Goal: Book appointment/travel/reservation

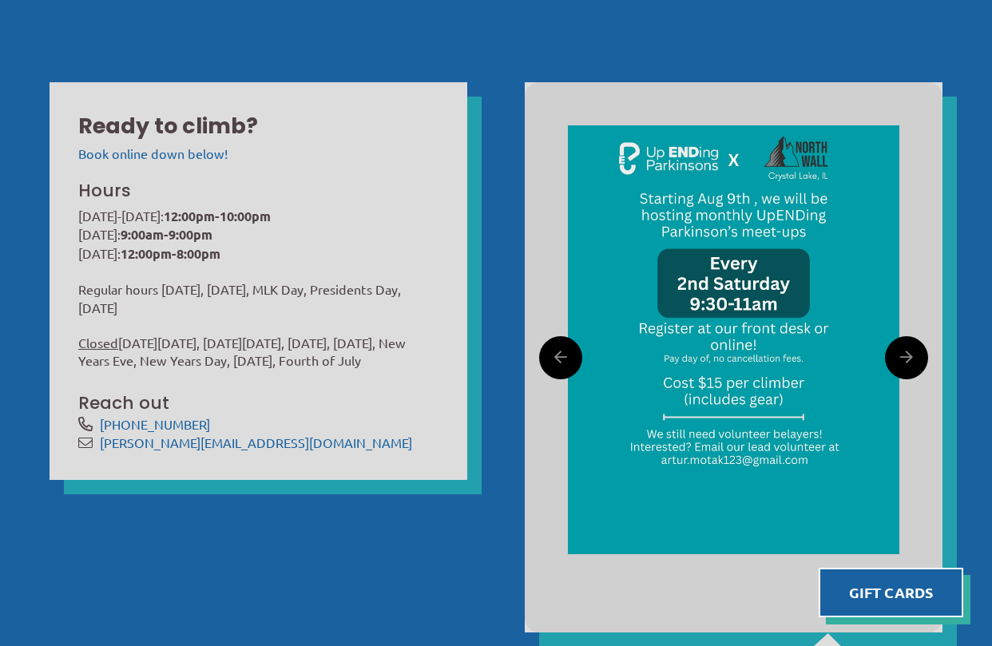
scroll to position [525, 0]
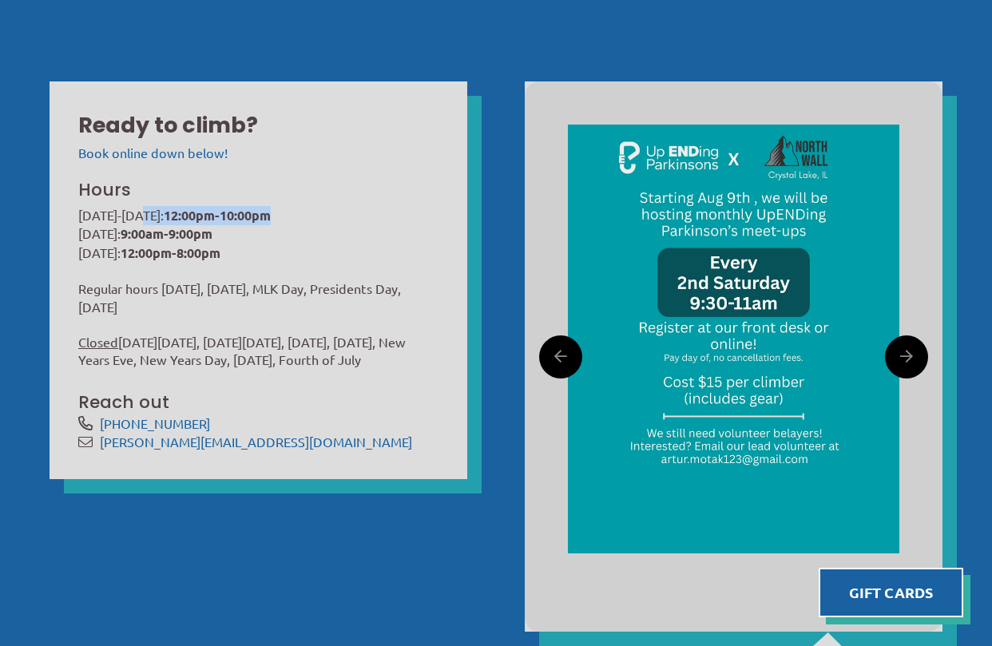
drag, startPoint x: 147, startPoint y: 213, endPoint x: 301, endPoint y: 212, distance: 154.1
click at [301, 213] on p "Monday-Friday: 12:00pm-10:00pm Saturday: 9:00am-9:00pm Sunday: 12:00pm-8:00pm" at bounding box center [258, 234] width 360 height 57
click at [301, 212] on p "Monday-Friday: 12:00pm-10:00pm Saturday: 9:00am-9:00pm Sunday: 12:00pm-8:00pm" at bounding box center [258, 234] width 360 height 57
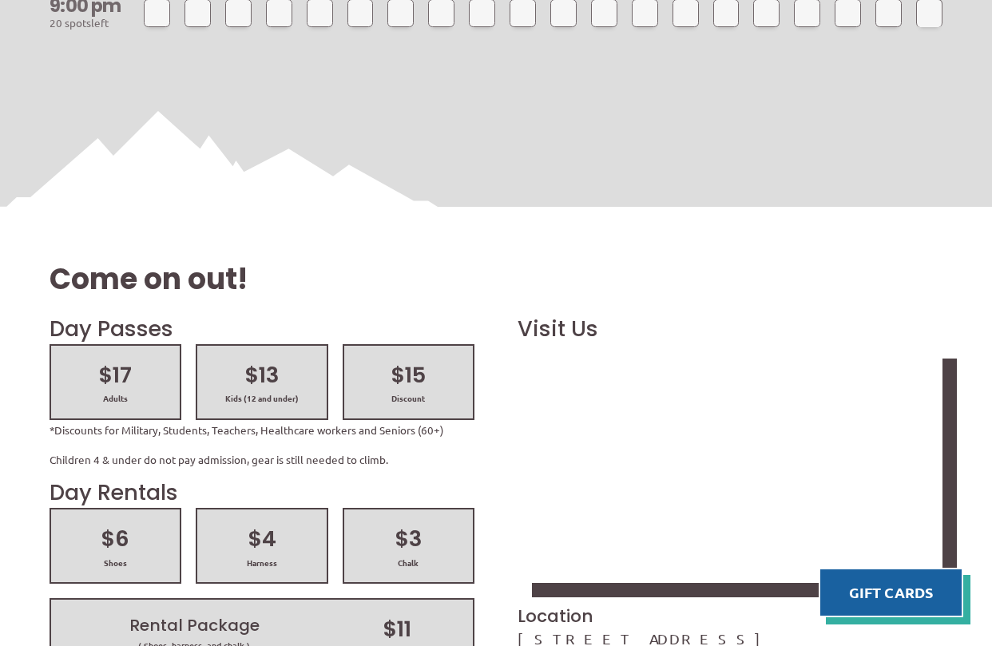
scroll to position [1962, 0]
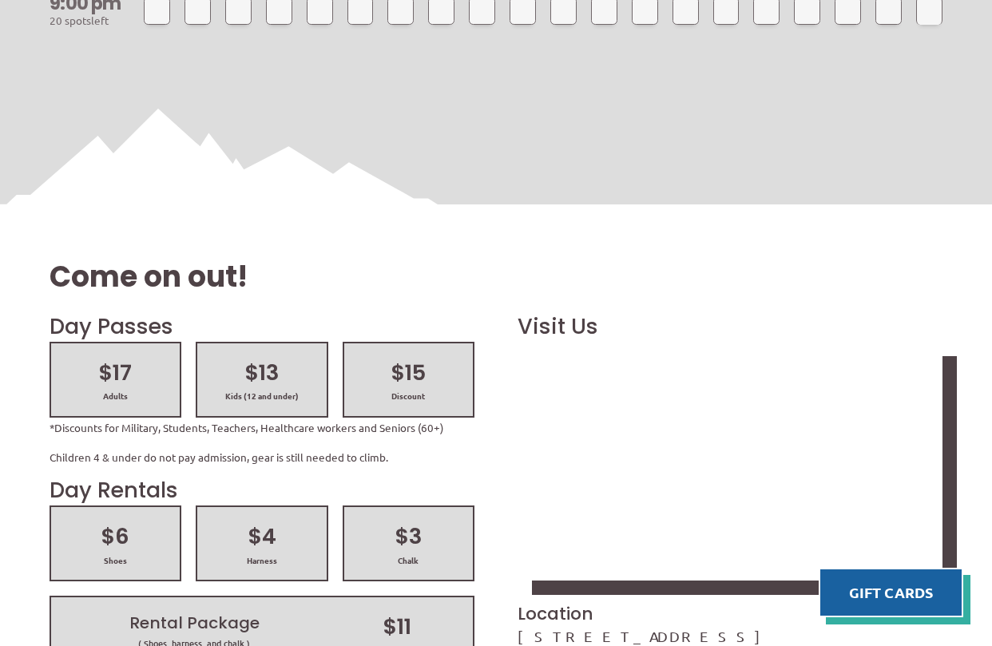
click at [423, 358] on h2 "$15" at bounding box center [408, 373] width 100 height 30
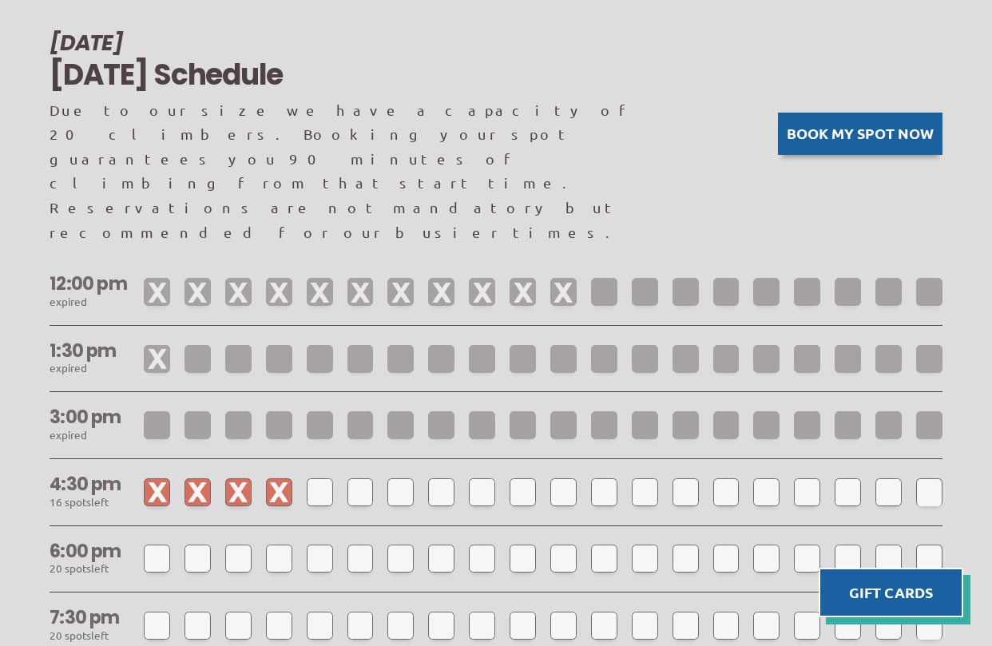
scroll to position [1142, 0]
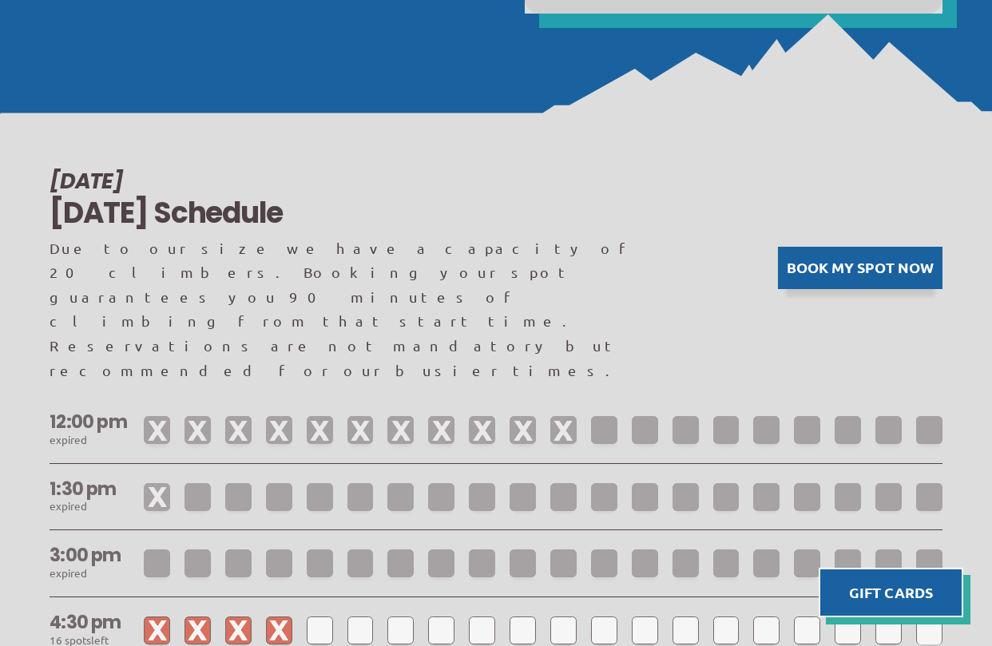
click at [853, 247] on button "Book my spot now" at bounding box center [860, 268] width 164 height 42
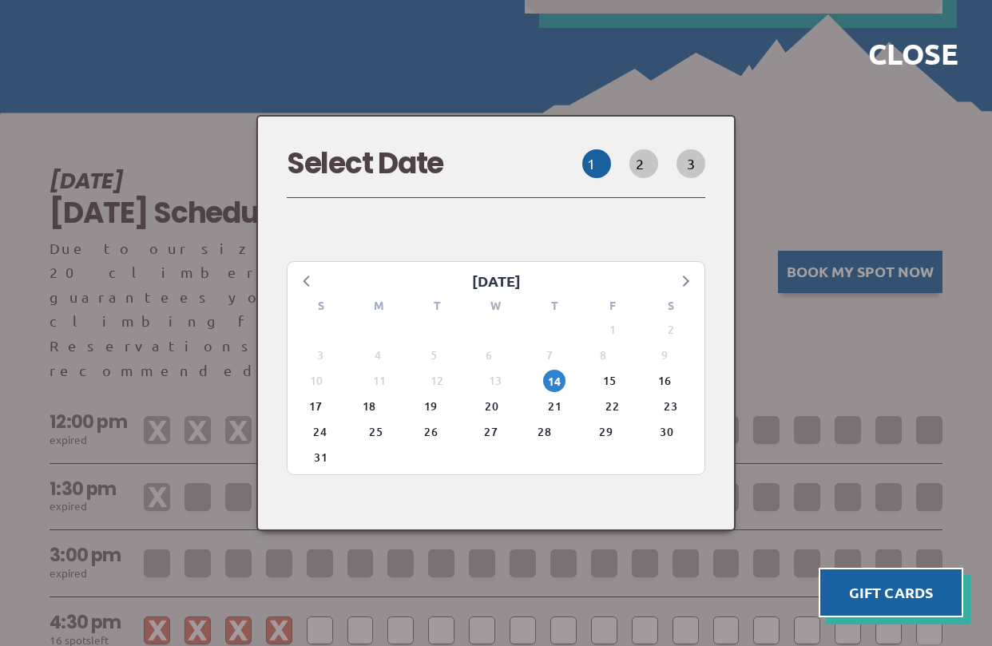
click at [418, 394] on div "19" at bounding box center [437, 407] width 58 height 26
click at [436, 395] on span "19" at bounding box center [437, 406] width 22 height 22
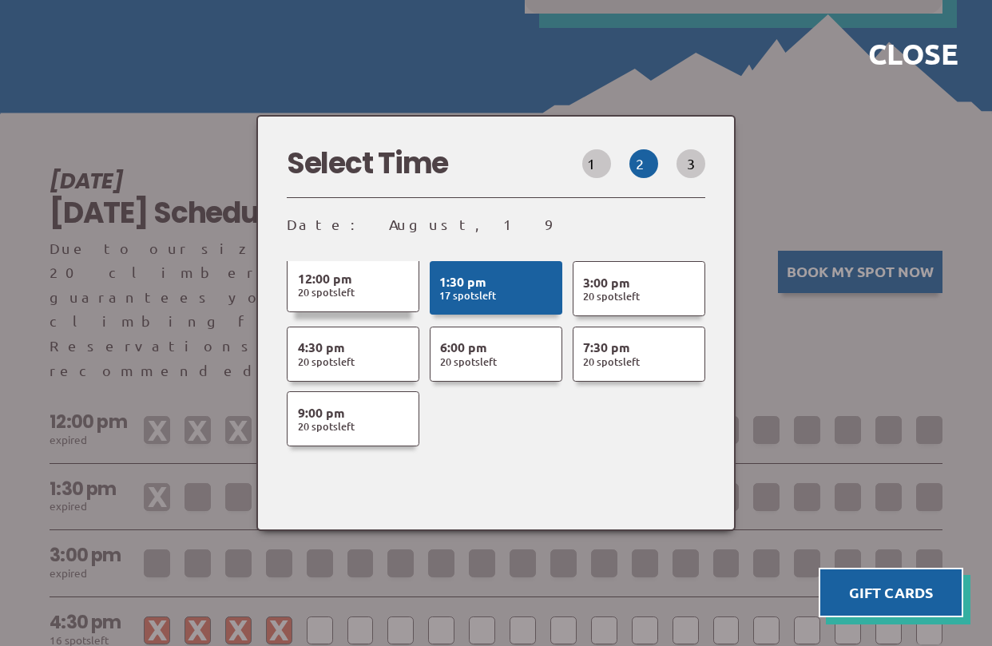
click at [334, 285] on span "s" at bounding box center [335, 292] width 5 height 14
select select
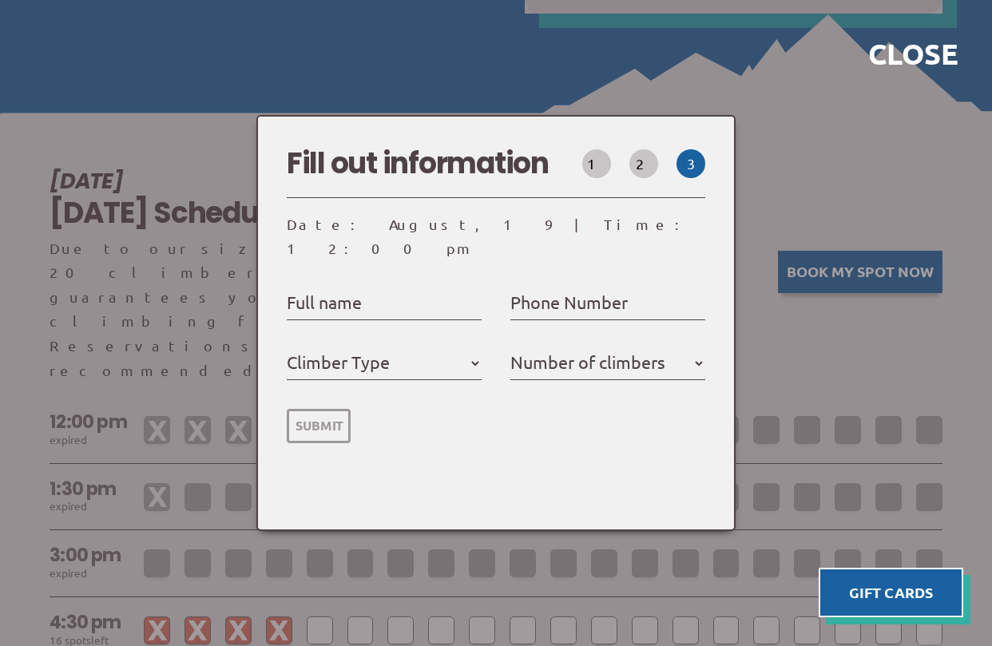
click at [790, 138] on div at bounding box center [496, 323] width 992 height 646
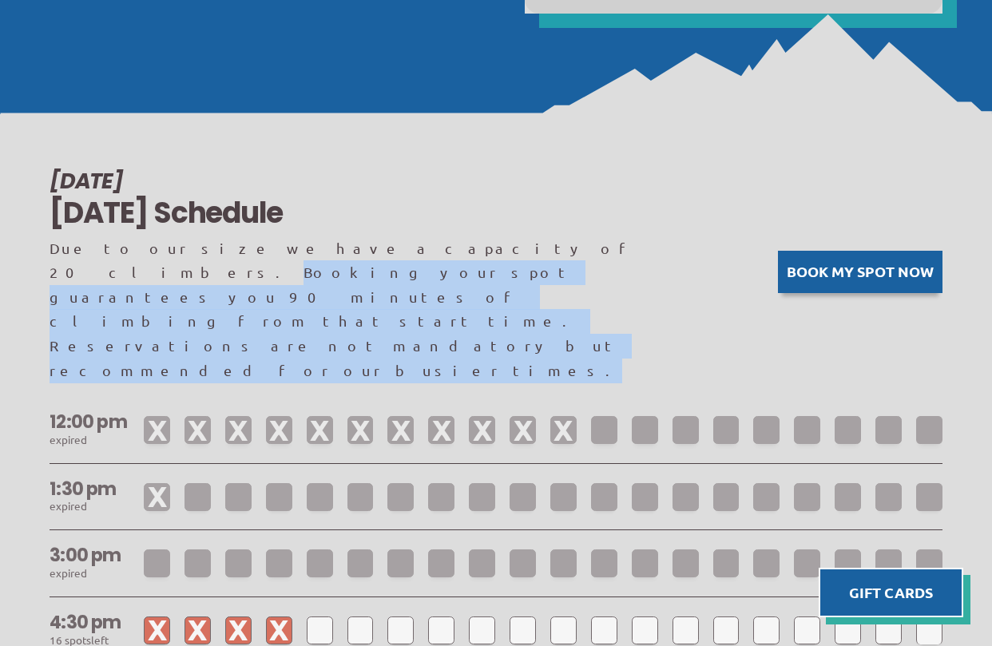
drag, startPoint x: 374, startPoint y: 250, endPoint x: 374, endPoint y: 295, distance: 45.5
click at [374, 295] on p "Due to our size we have a capacity of 20 climbers. Booking your spot guarantees…" at bounding box center [349, 309] width 599 height 147
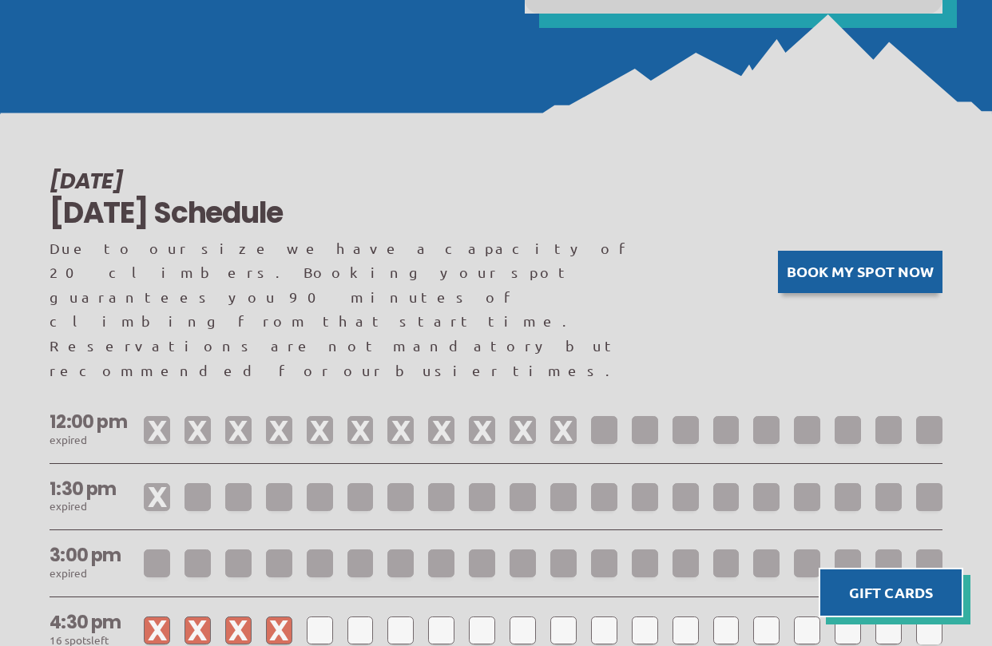
click at [374, 295] on p "Due to our size we have a capacity of 20 climbers. Booking your spot guarantees…" at bounding box center [349, 309] width 599 height 147
click at [894, 247] on button "Book my spot now" at bounding box center [860, 268] width 164 height 42
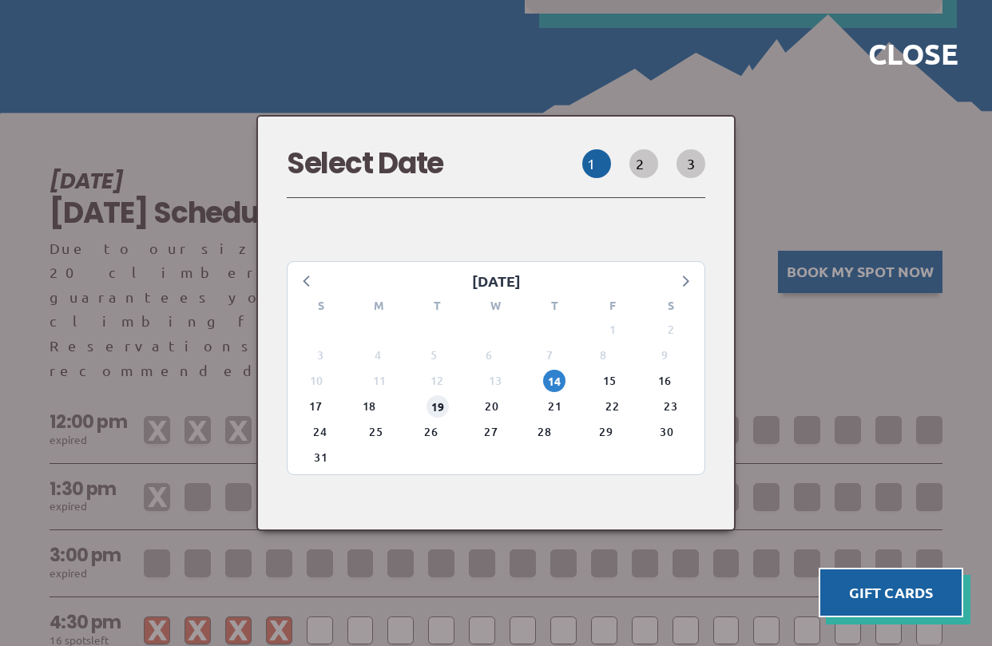
click at [439, 395] on span "19" at bounding box center [437, 406] width 22 height 22
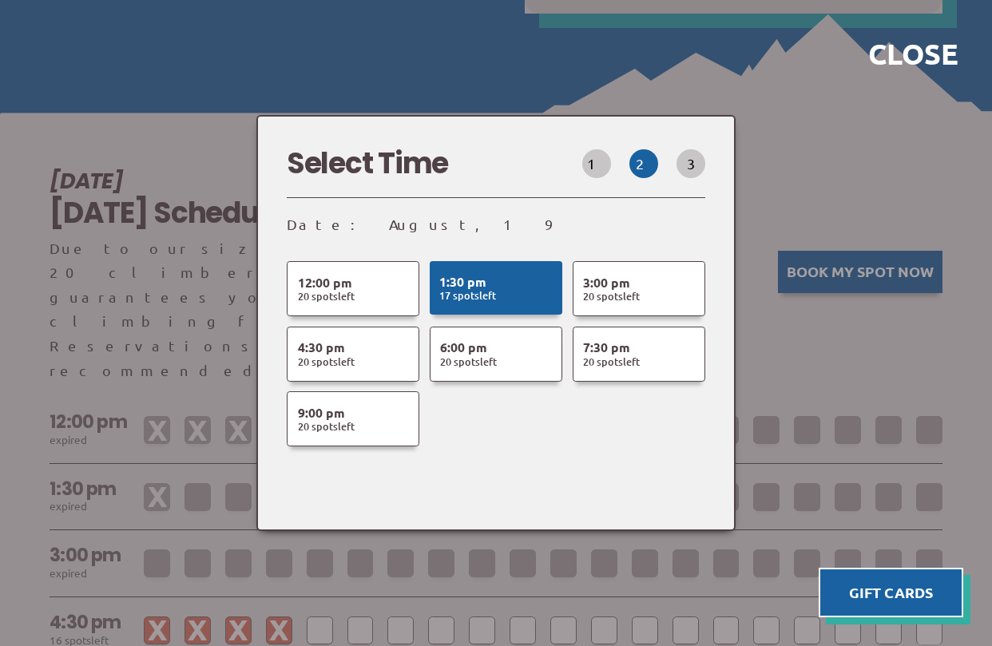
click at [611, 178] on button "1" at bounding box center [596, 163] width 29 height 29
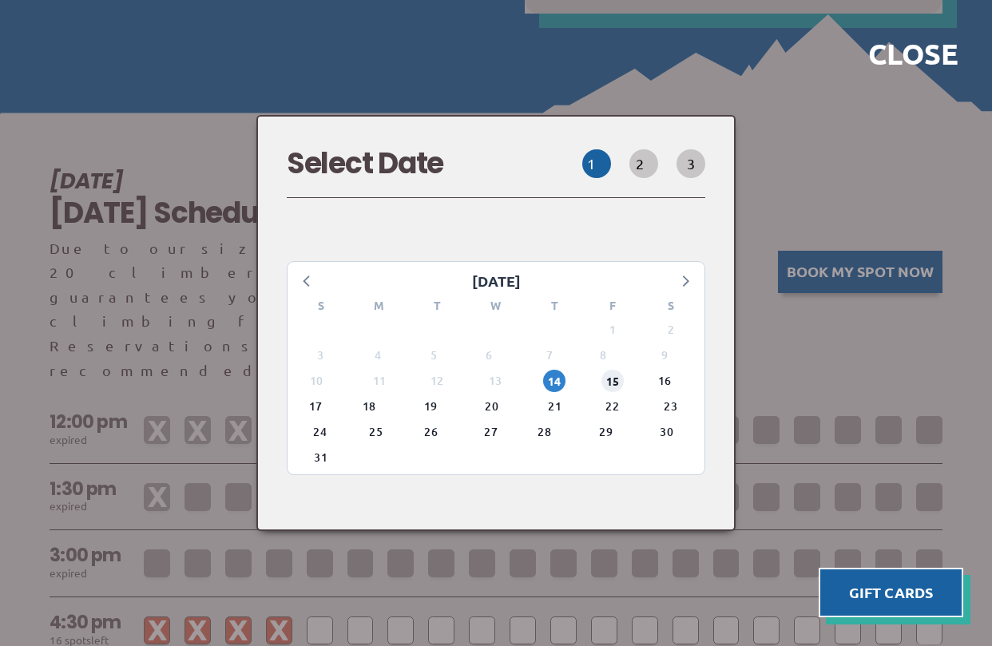
click at [615, 370] on span "15" at bounding box center [612, 381] width 22 height 22
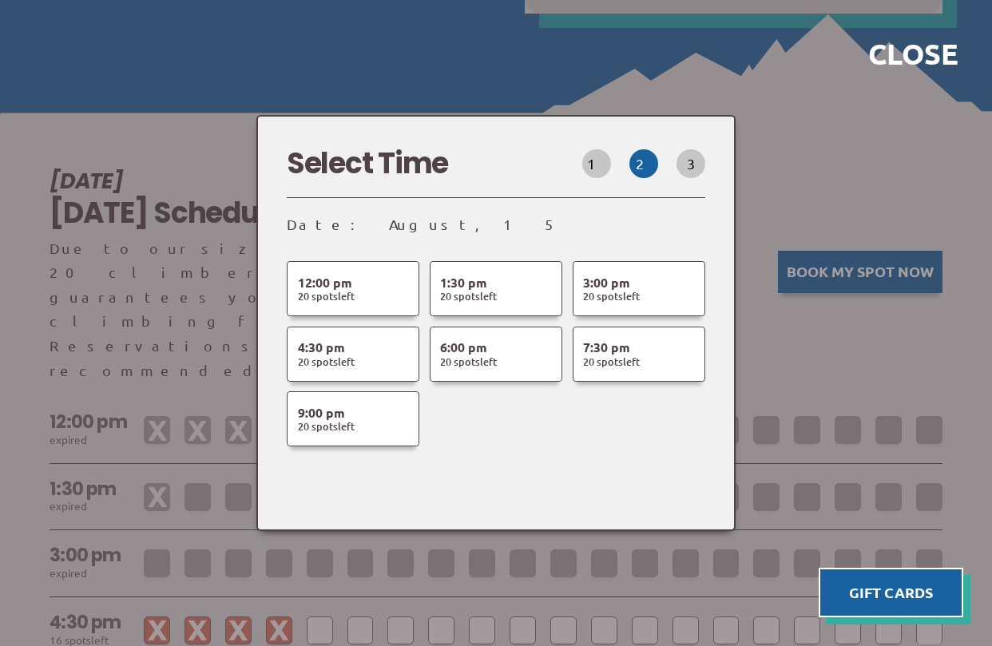
click at [683, 178] on button "3" at bounding box center [690, 163] width 29 height 29
click at [611, 171] on button "1" at bounding box center [596, 163] width 29 height 29
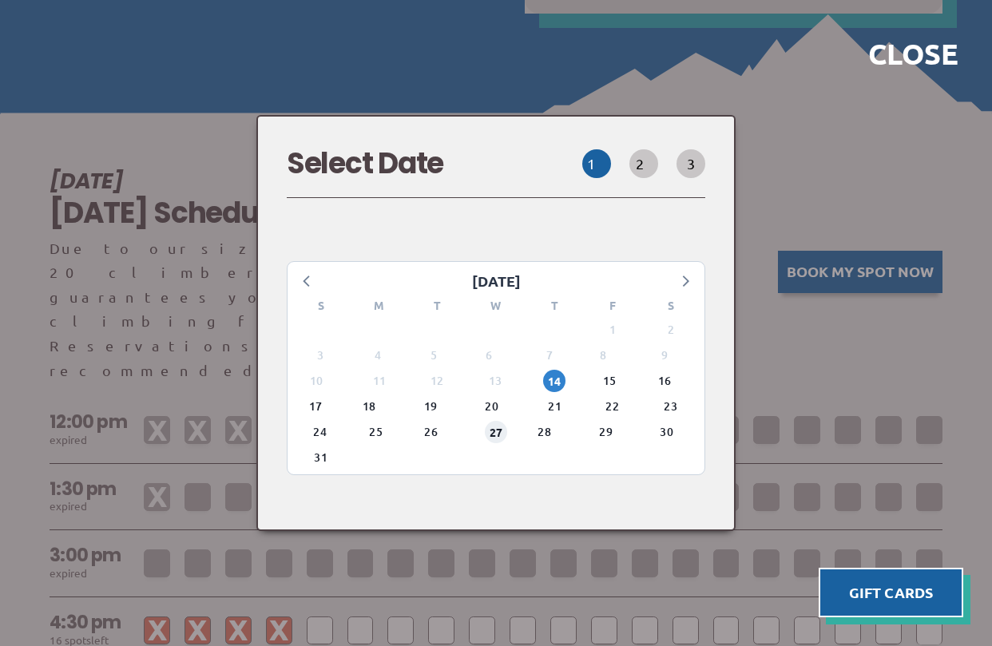
click at [491, 424] on span "27" at bounding box center [496, 432] width 22 height 22
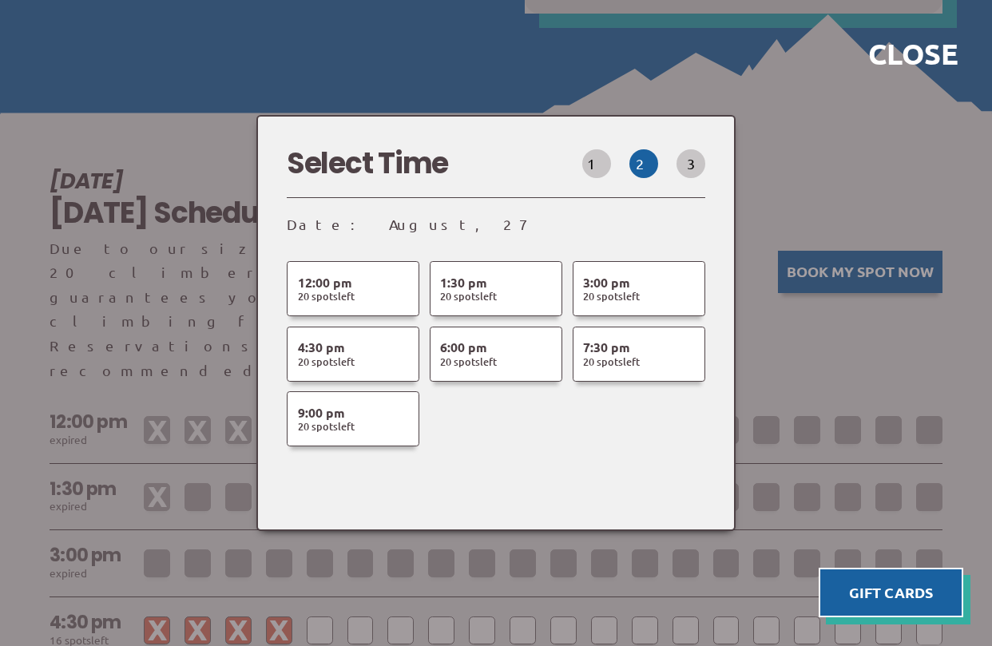
click at [750, 191] on div at bounding box center [496, 323] width 992 height 646
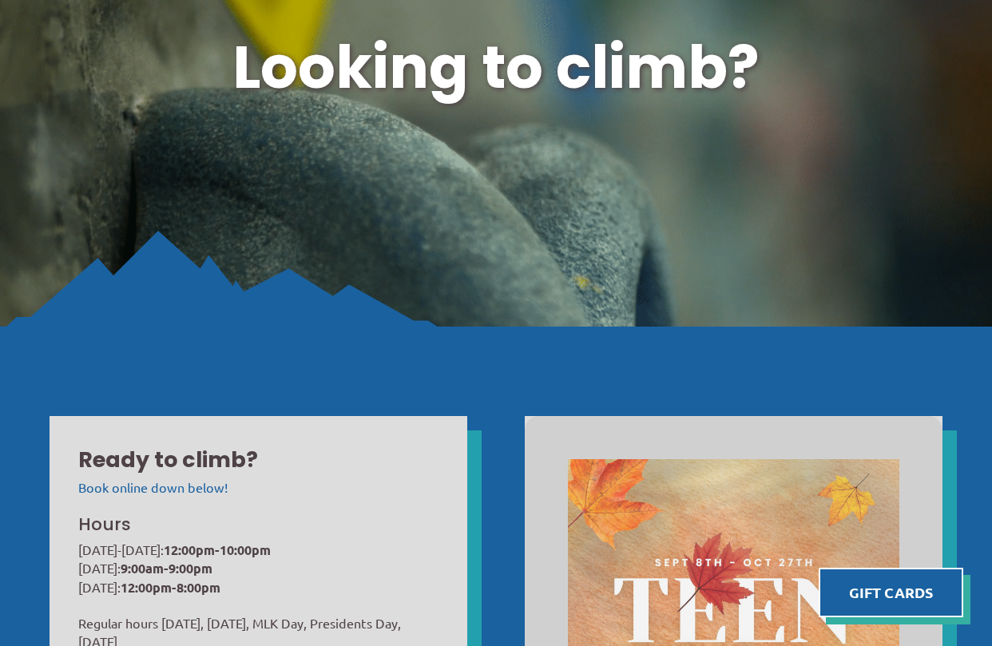
scroll to position [0, 0]
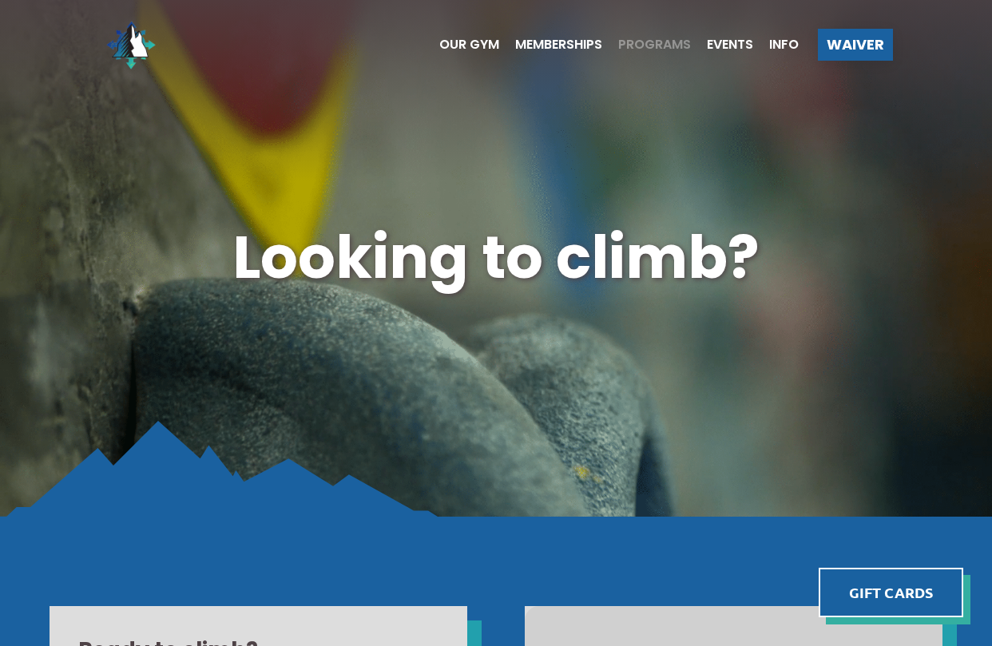
click at [652, 45] on span "Programs" at bounding box center [654, 44] width 73 height 13
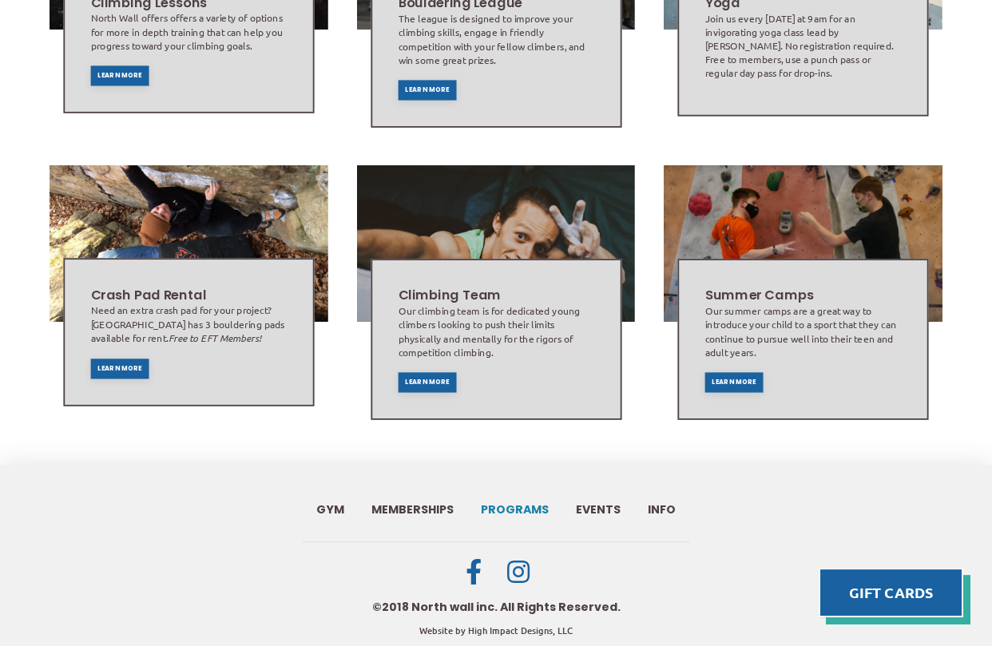
scroll to position [995, 0]
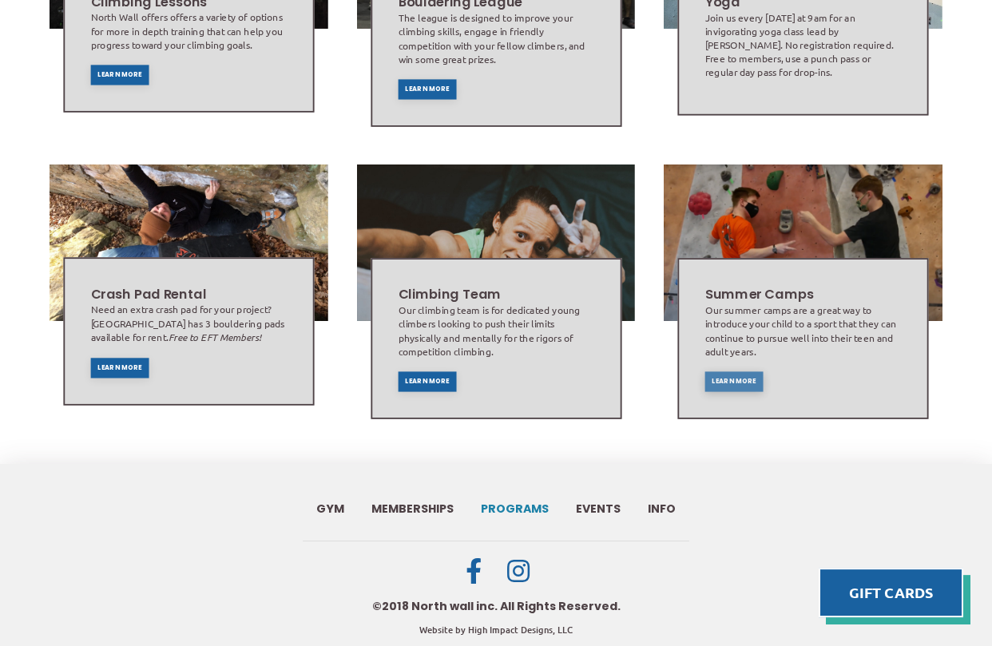
click at [715, 378] on span "Learn More" at bounding box center [733, 381] width 45 height 6
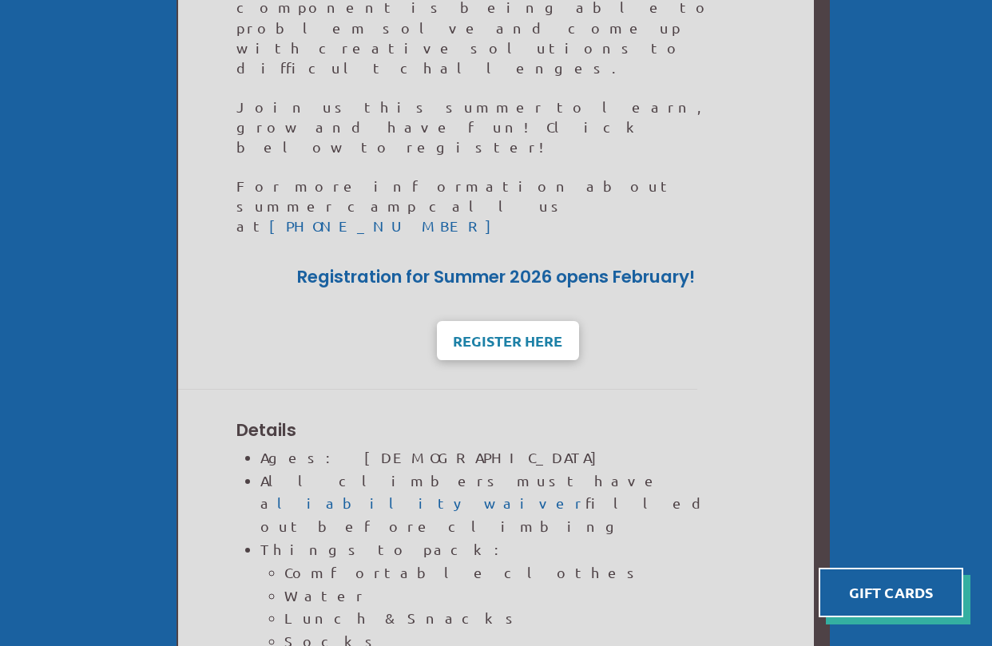
scroll to position [706, 0]
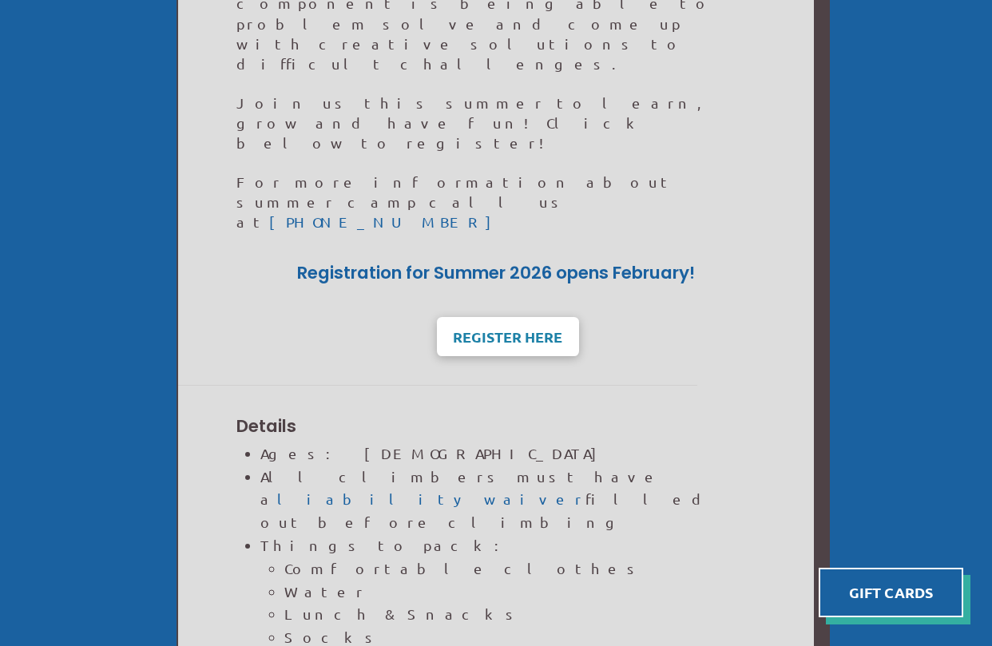
drag, startPoint x: 432, startPoint y: 403, endPoint x: 432, endPoint y: 380, distance: 23.2
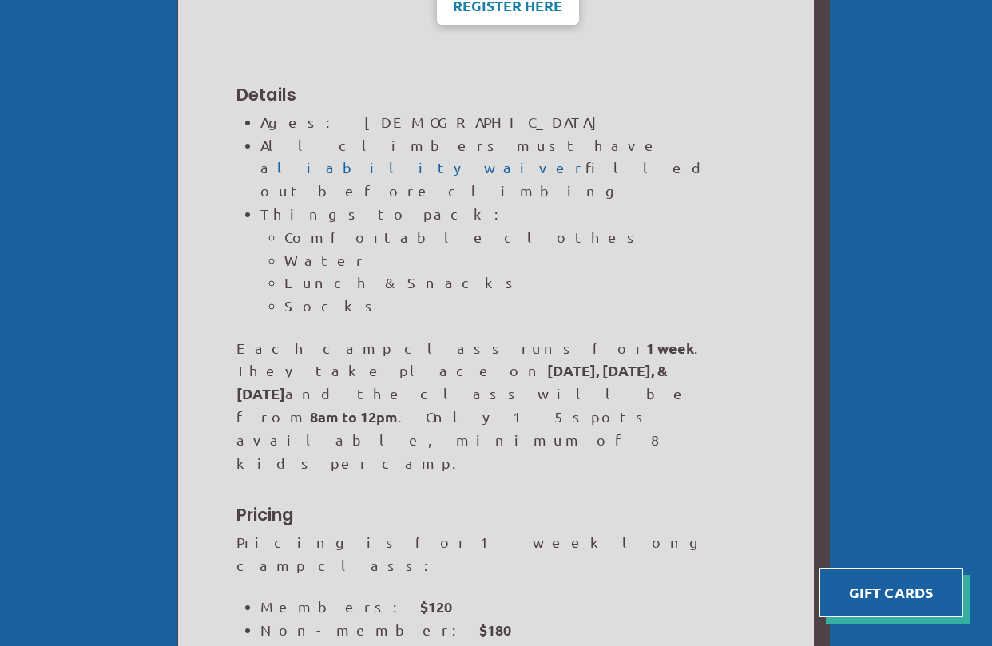
scroll to position [1038, 0]
drag, startPoint x: 259, startPoint y: 212, endPoint x: 394, endPoint y: 224, distance: 134.7
click at [394, 595] on ul "Members: $120 Non-member: $180 Sibling discount: 25% off each sibling $20 off f…" at bounding box center [507, 652] width 495 height 115
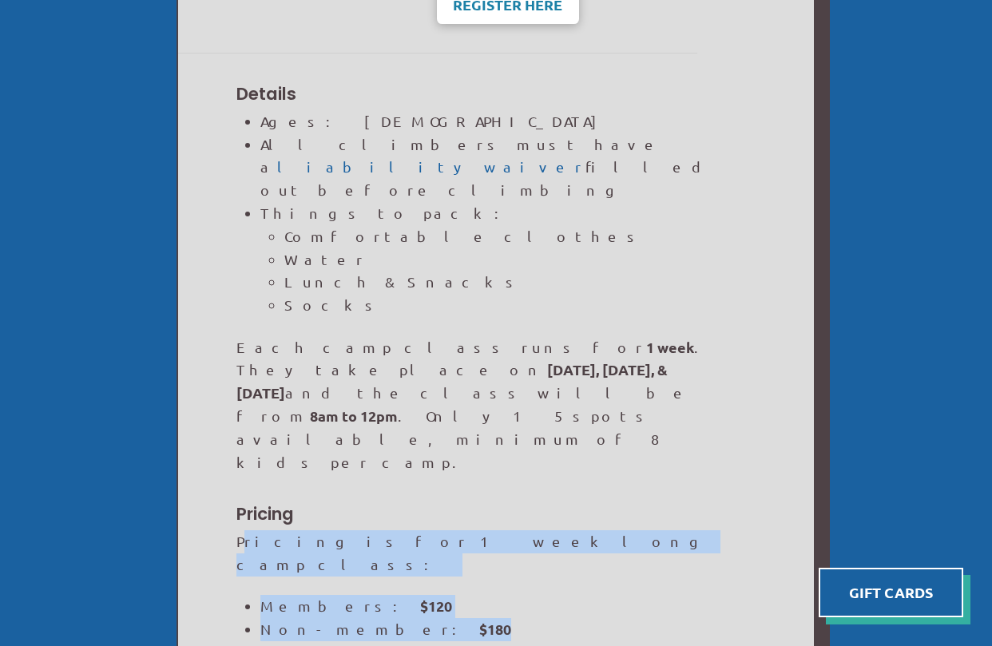
drag, startPoint x: 394, startPoint y: 230, endPoint x: 246, endPoint y: 160, distance: 163.2
click at [246, 530] on div "Pricing is for 1 week long camp class: Members: $120 Non-member: $180 Sibling d…" at bounding box center [495, 620] width 519 height 180
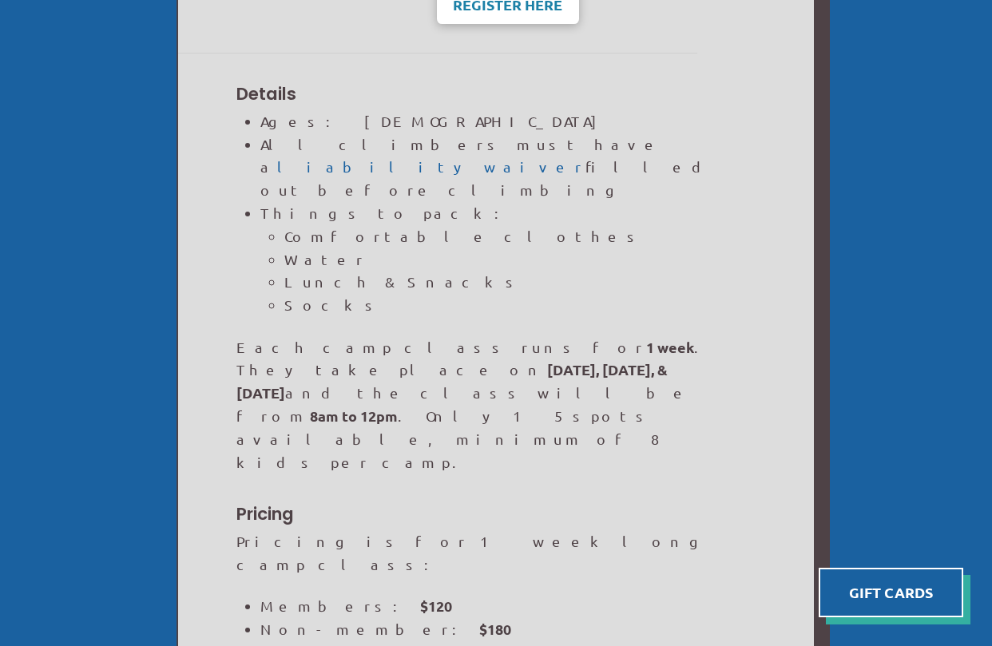
click at [246, 530] on p "Pricing is for 1 week long camp class:" at bounding box center [495, 553] width 519 height 46
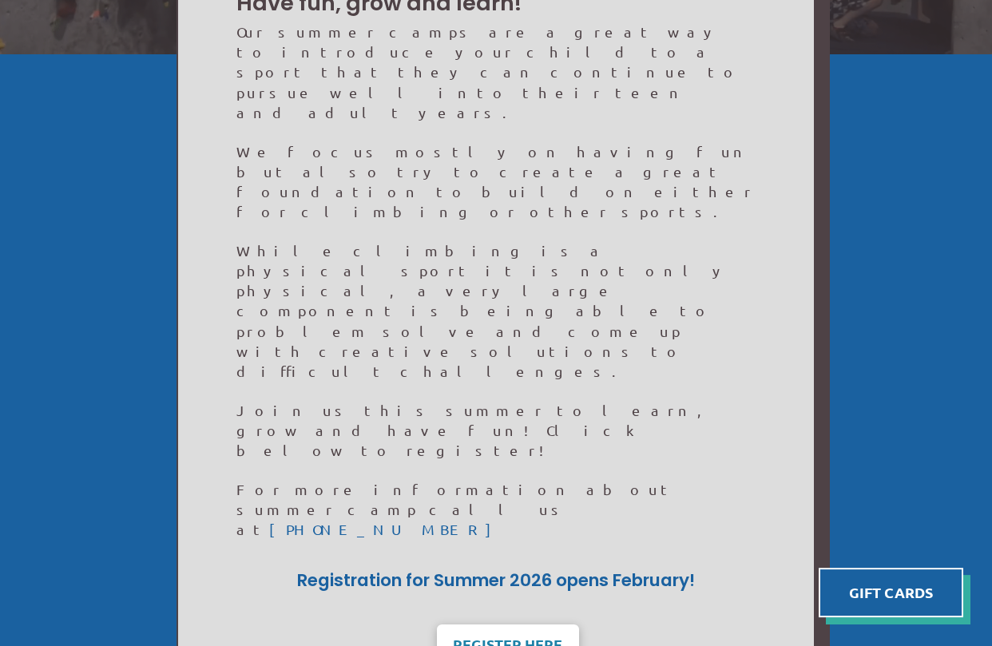
scroll to position [0, 0]
